Goal: Check status: Check status

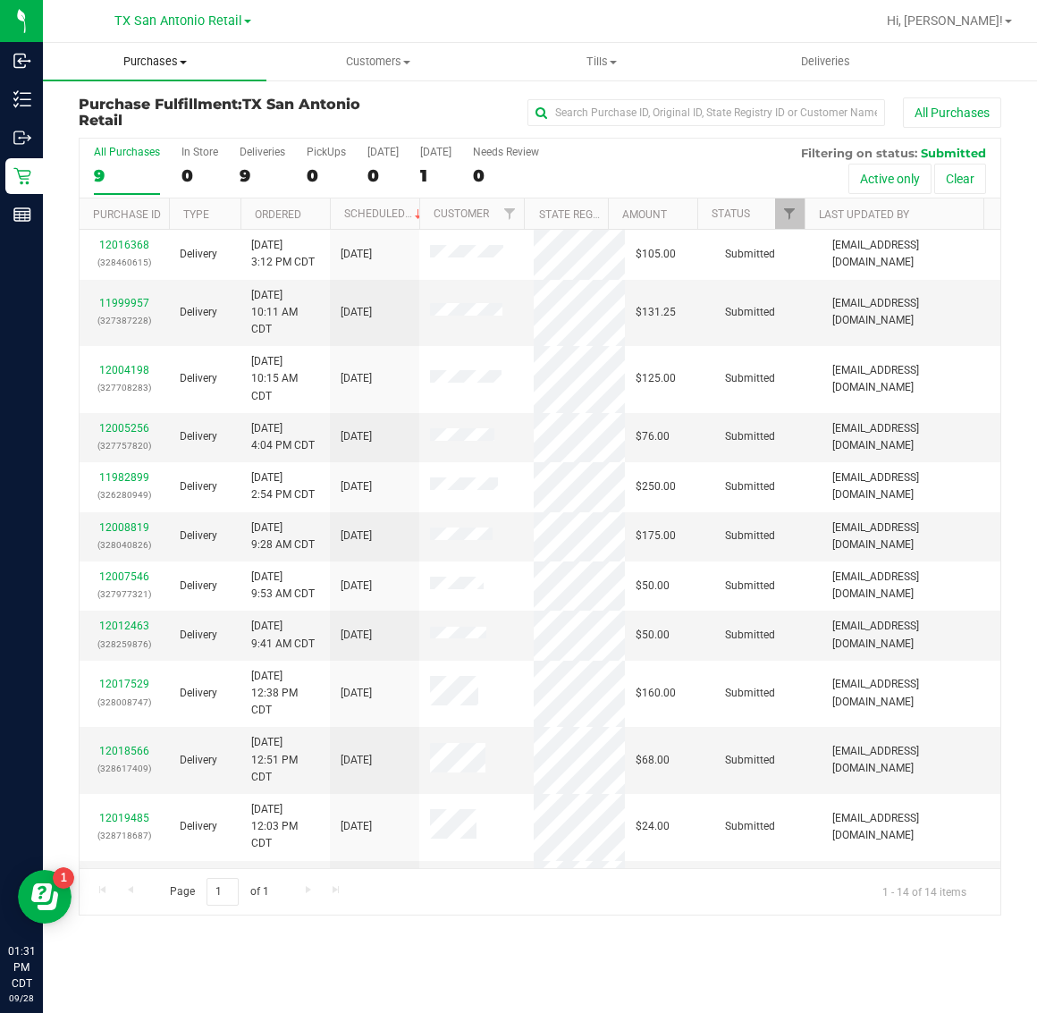
click at [145, 63] on span "Purchases" at bounding box center [155, 62] width 224 height 16
click at [152, 130] on li "Fulfillment" at bounding box center [155, 129] width 224 height 21
click at [434, 166] on div "5" at bounding box center [435, 175] width 31 height 21
click at [0, 0] on input "[DATE] 5" at bounding box center [0, 0] width 0 height 0
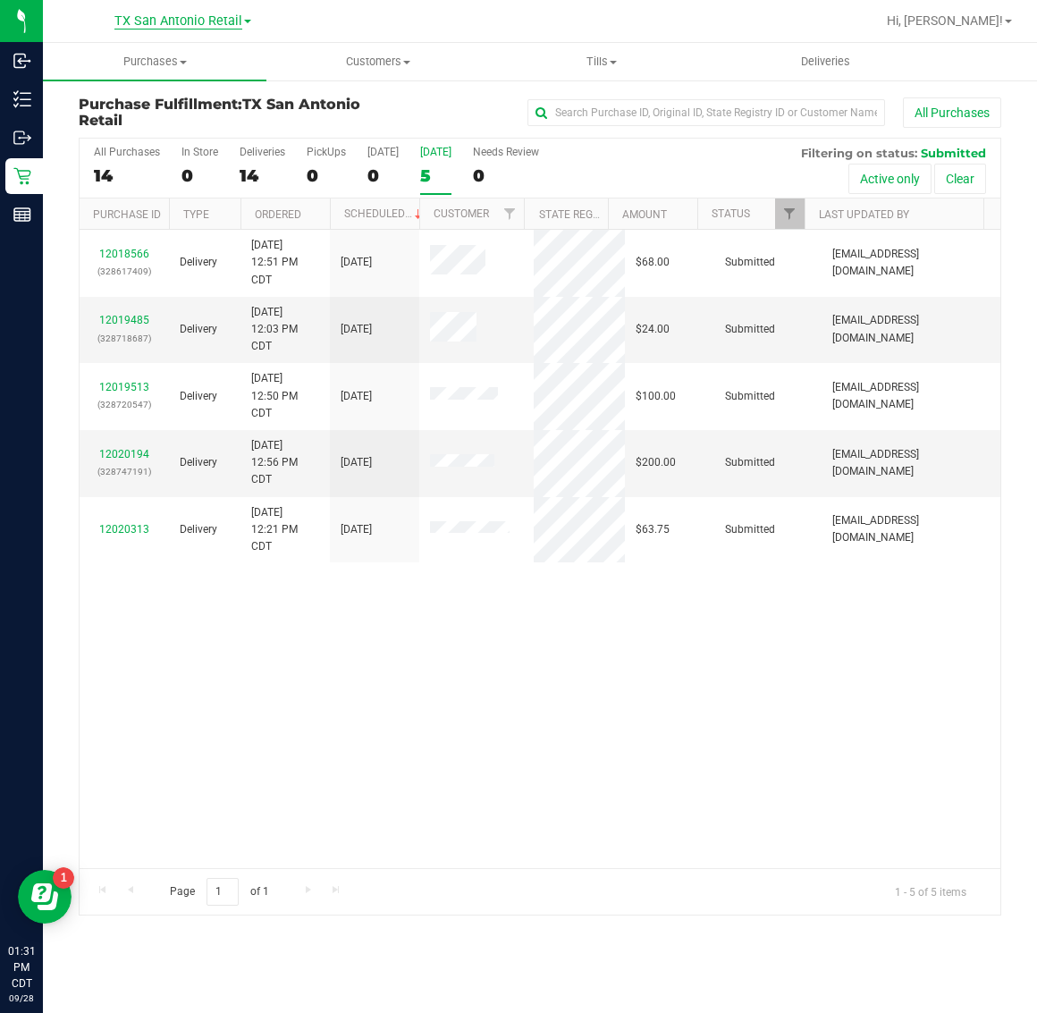
click at [177, 19] on span "TX San Antonio Retail" at bounding box center [178, 21] width 128 height 16
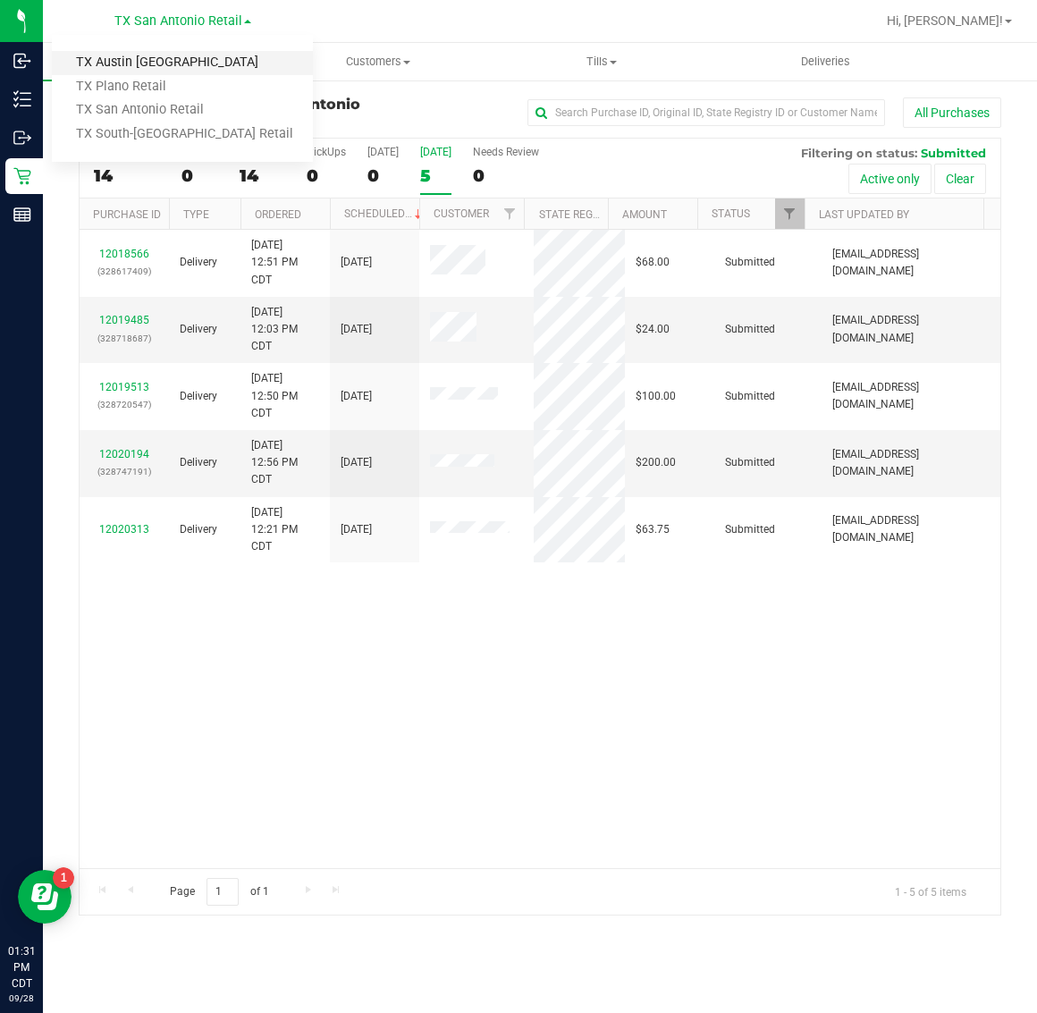
click at [166, 63] on link "TX Austin [GEOGRAPHIC_DATA]" at bounding box center [182, 63] width 261 height 24
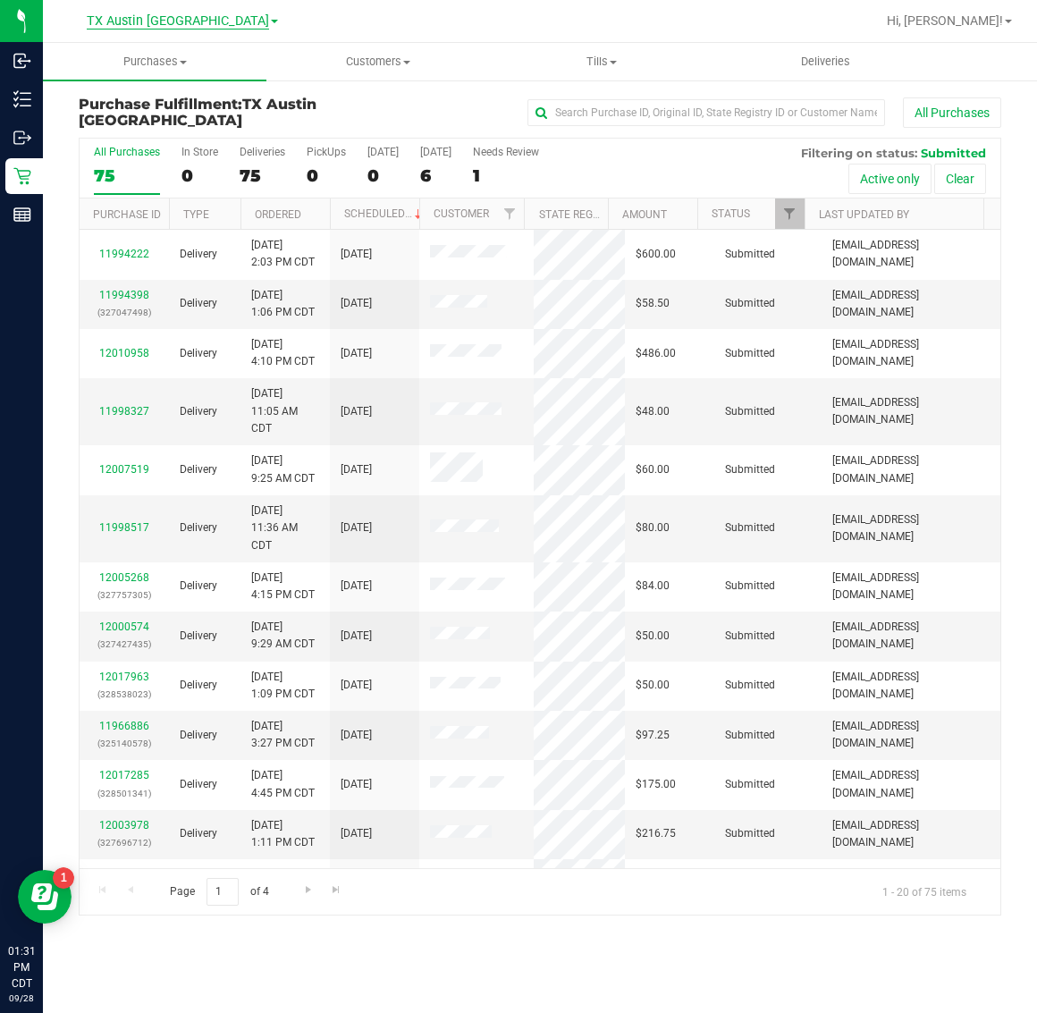
click at [171, 24] on span "TX Austin [GEOGRAPHIC_DATA]" at bounding box center [178, 21] width 182 height 16
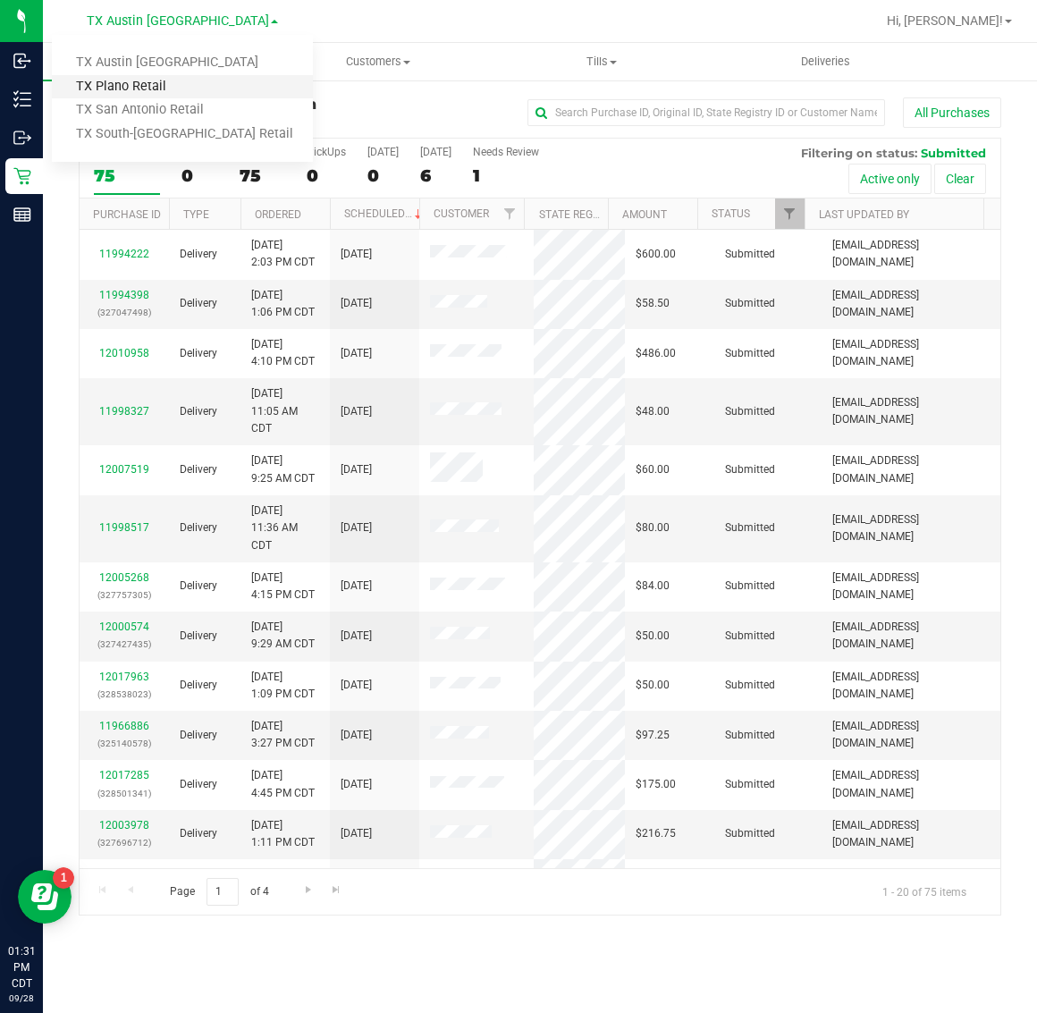
click at [153, 81] on link "TX Plano Retail" at bounding box center [182, 87] width 261 height 24
